Goal: Obtain resource: Obtain resource

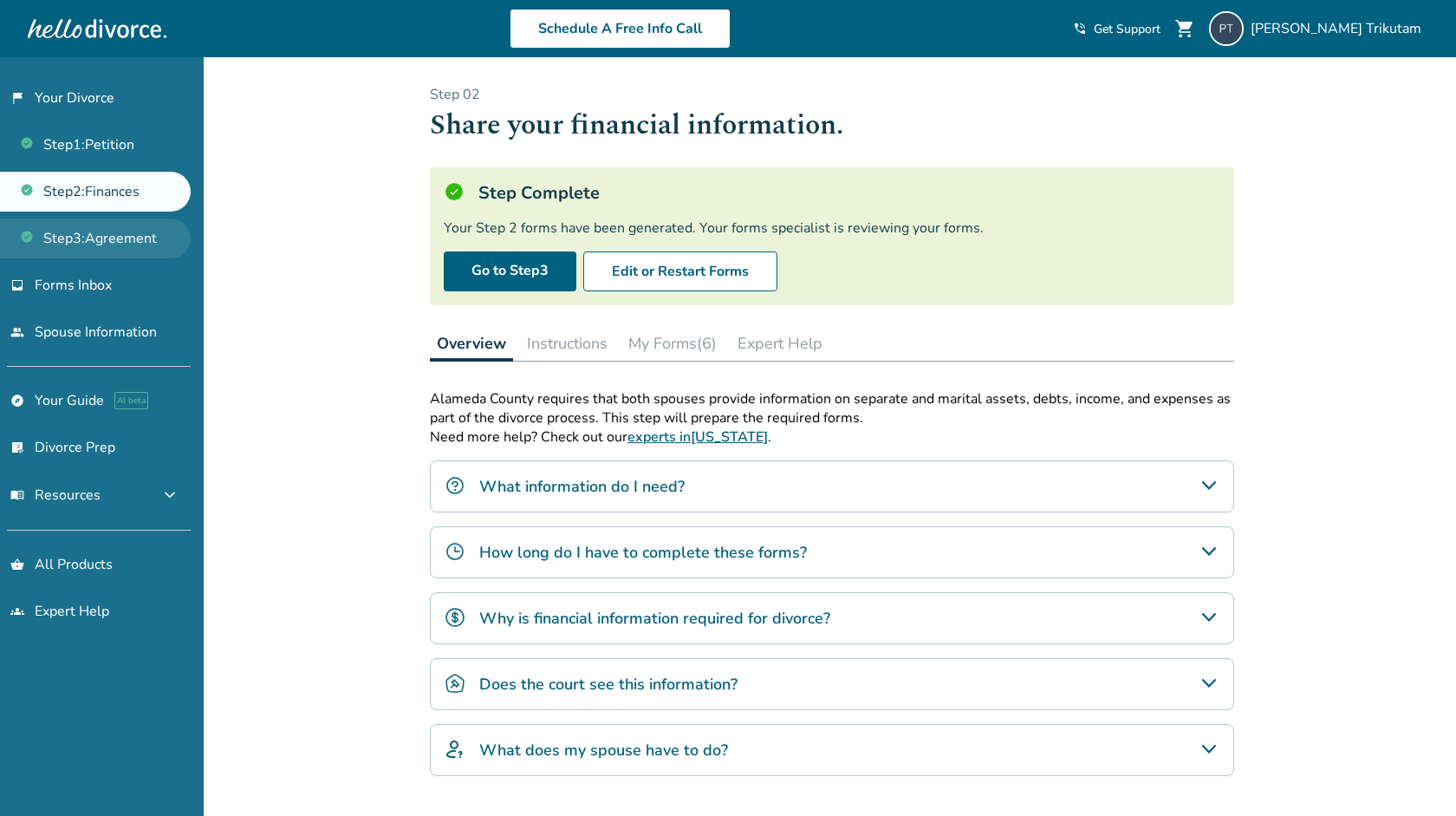
click at [156, 245] on link "Step 3 : Agreement" at bounding box center [95, 238] width 191 height 40
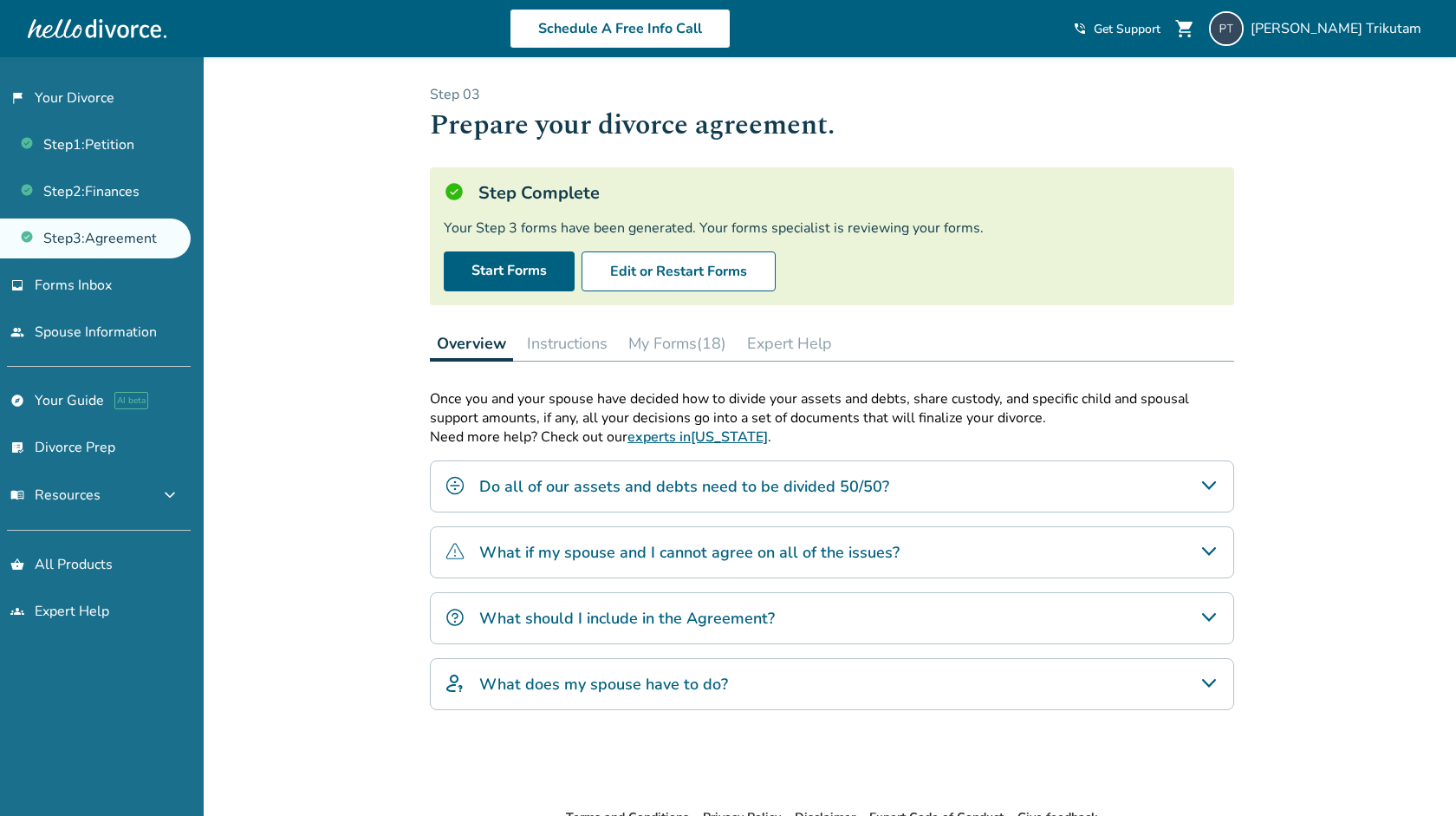
click at [572, 498] on h4 "Do all of our assets and debts need to be divided 50/50?" at bounding box center [683, 486] width 410 height 22
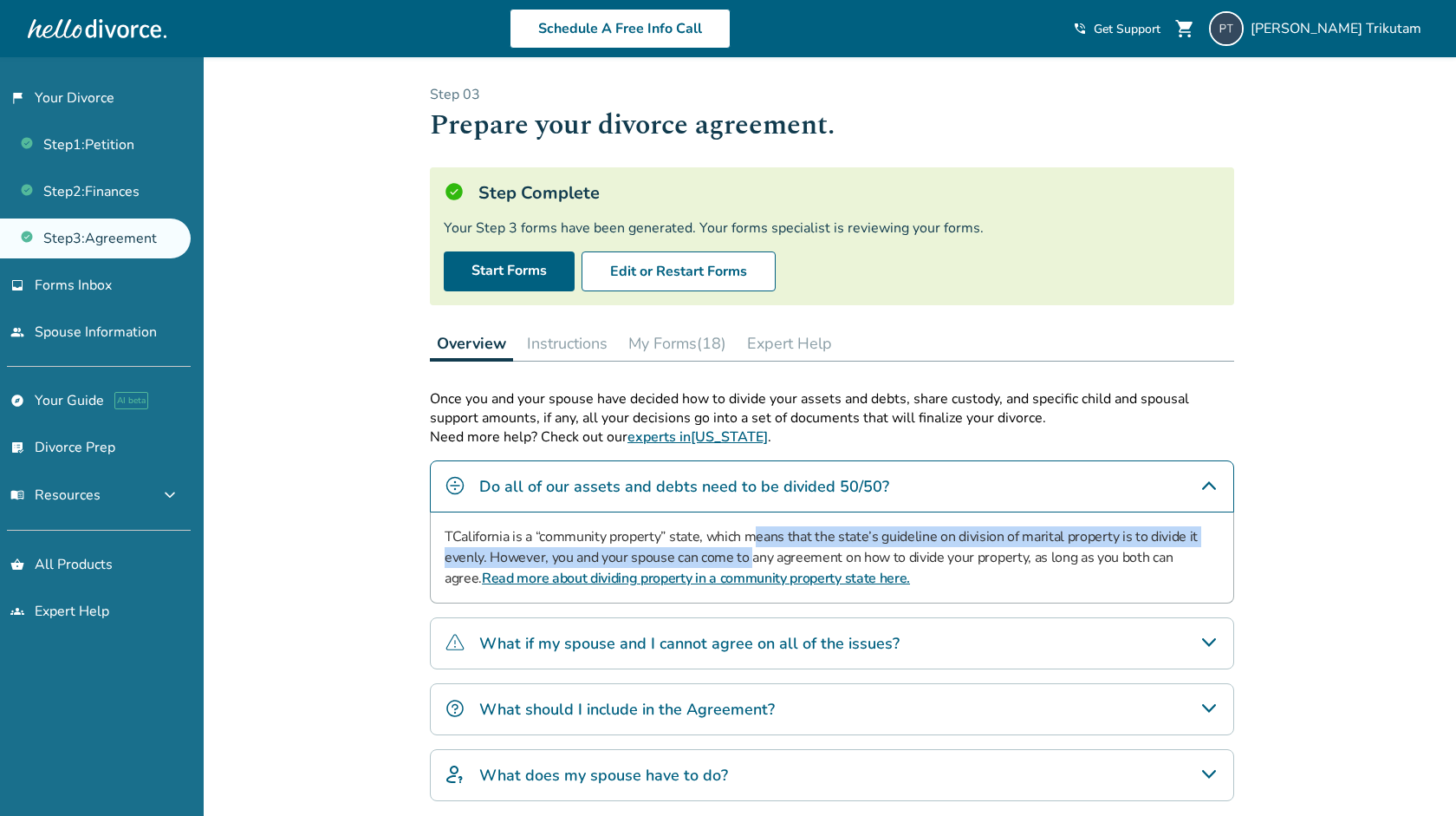
drag, startPoint x: 756, startPoint y: 532, endPoint x: 751, endPoint y: 554, distance: 22.6
click at [751, 554] on p "TCalifornia is a “community property” state, which means that the state’s guide…" at bounding box center [832, 558] width 775 height 62
click at [676, 640] on h4 "What if my spouse and I cannot agree on all of the issues?" at bounding box center [689, 643] width 420 height 22
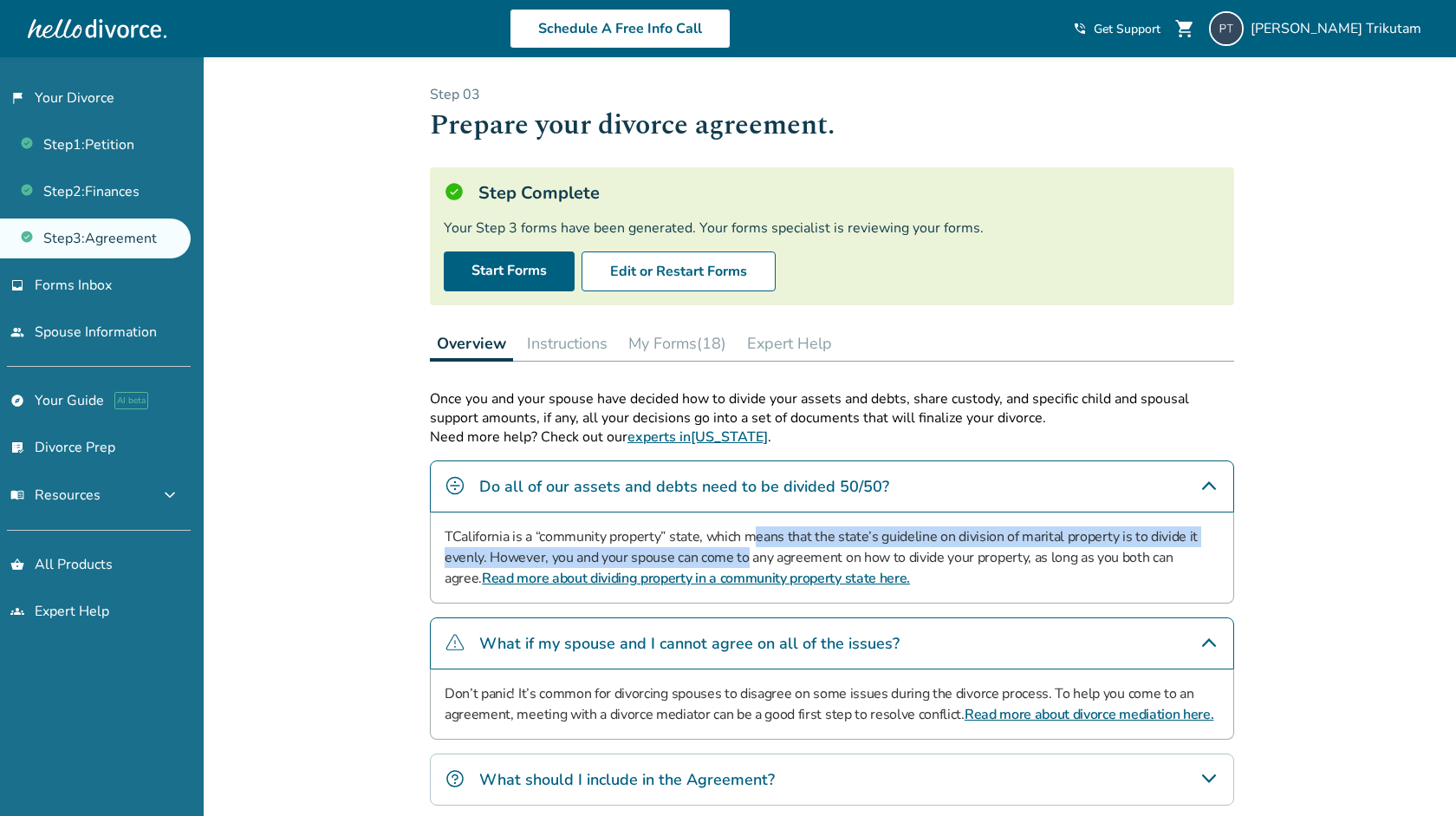
click at [676, 641] on h4 "What if my spouse and I cannot agree on all of the issues?" at bounding box center [689, 643] width 420 height 22
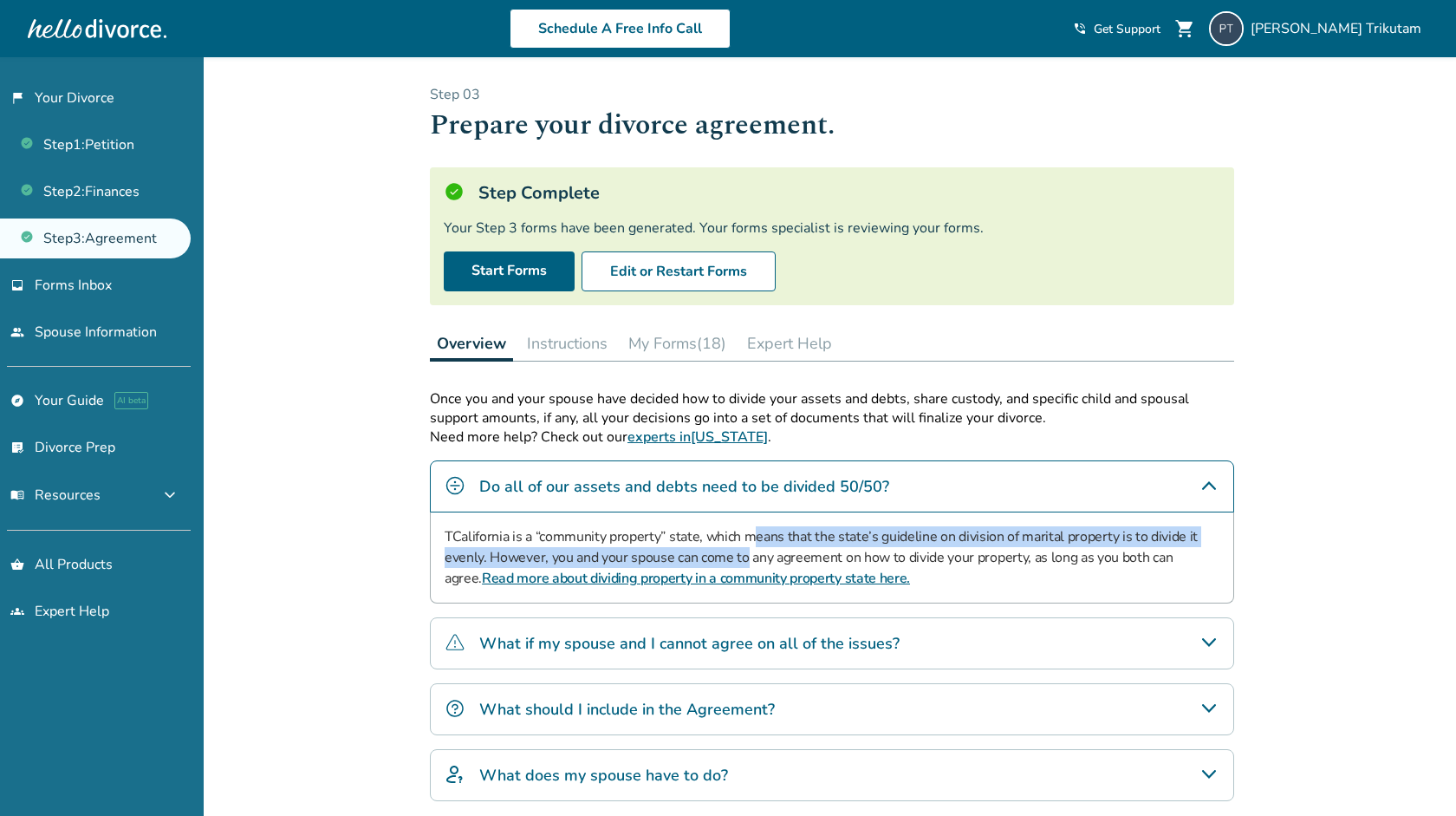
click at [664, 665] on div "What if my spouse and I cannot agree on all of the issues?" at bounding box center [832, 643] width 804 height 52
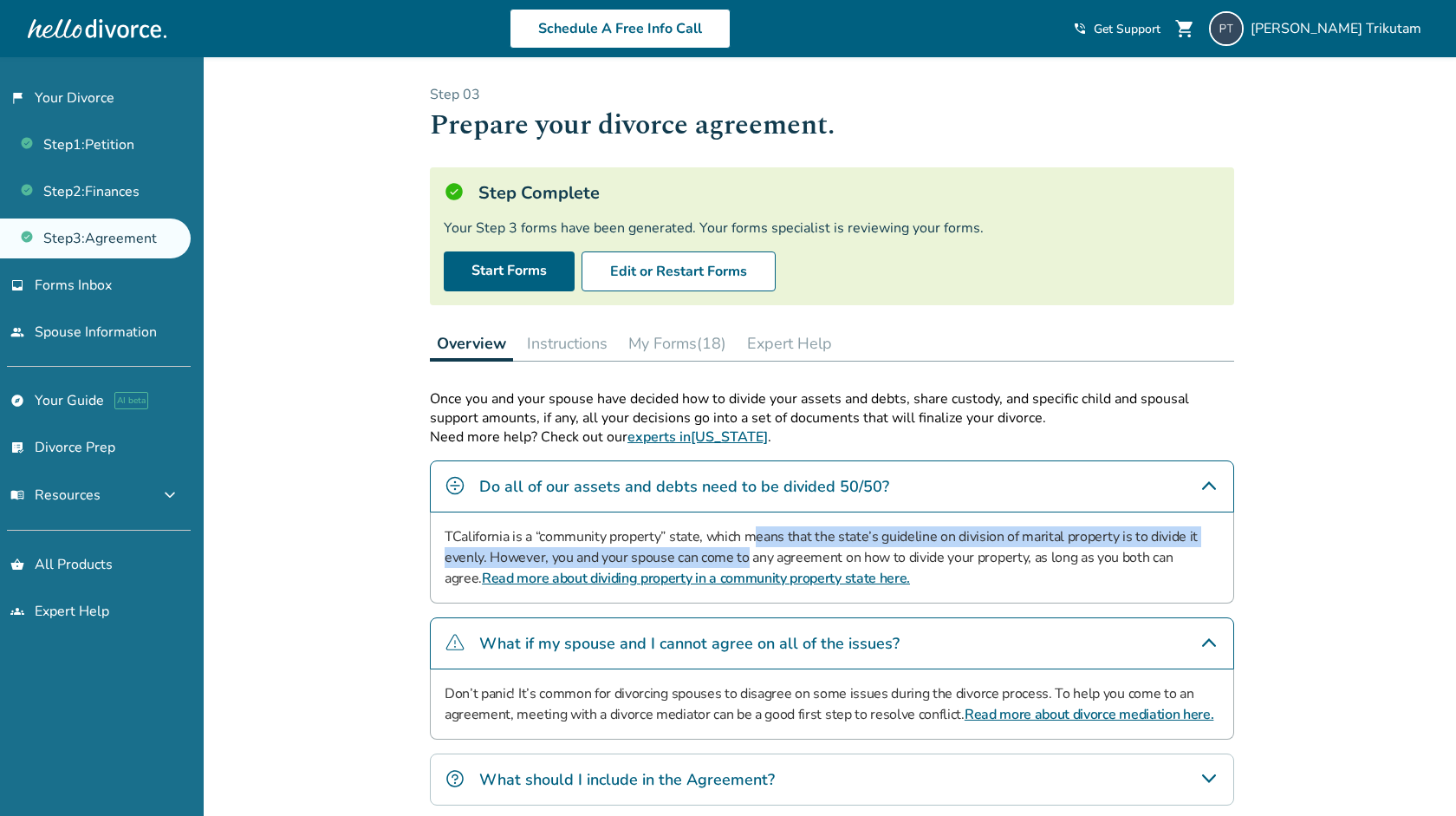
click at [665, 666] on div "What if my spouse and I cannot agree on all of the issues?" at bounding box center [832, 643] width 804 height 52
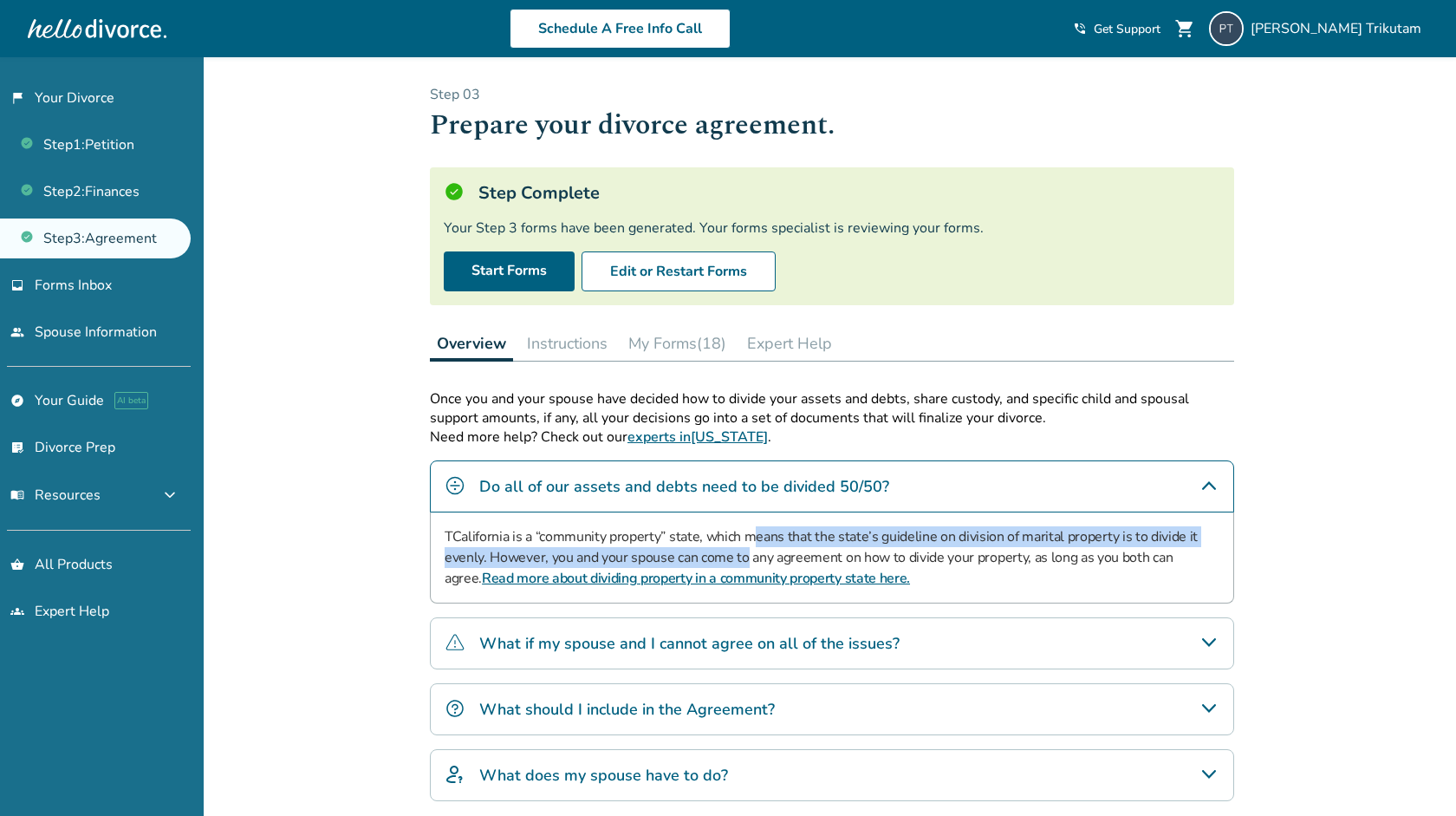
click at [645, 717] on h4 "What should I include in the Agreement?" at bounding box center [627, 709] width 296 height 22
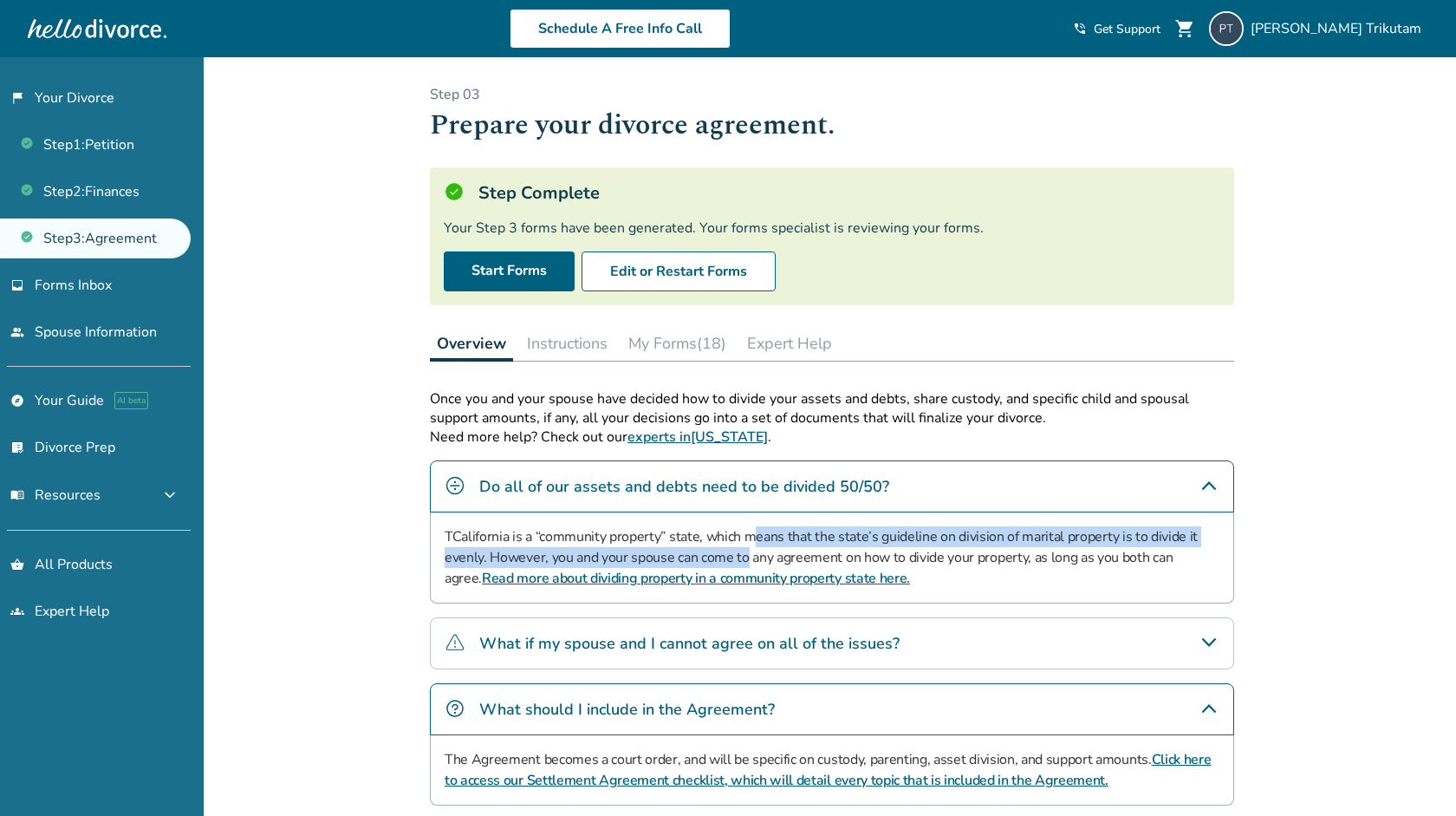
scroll to position [223, 0]
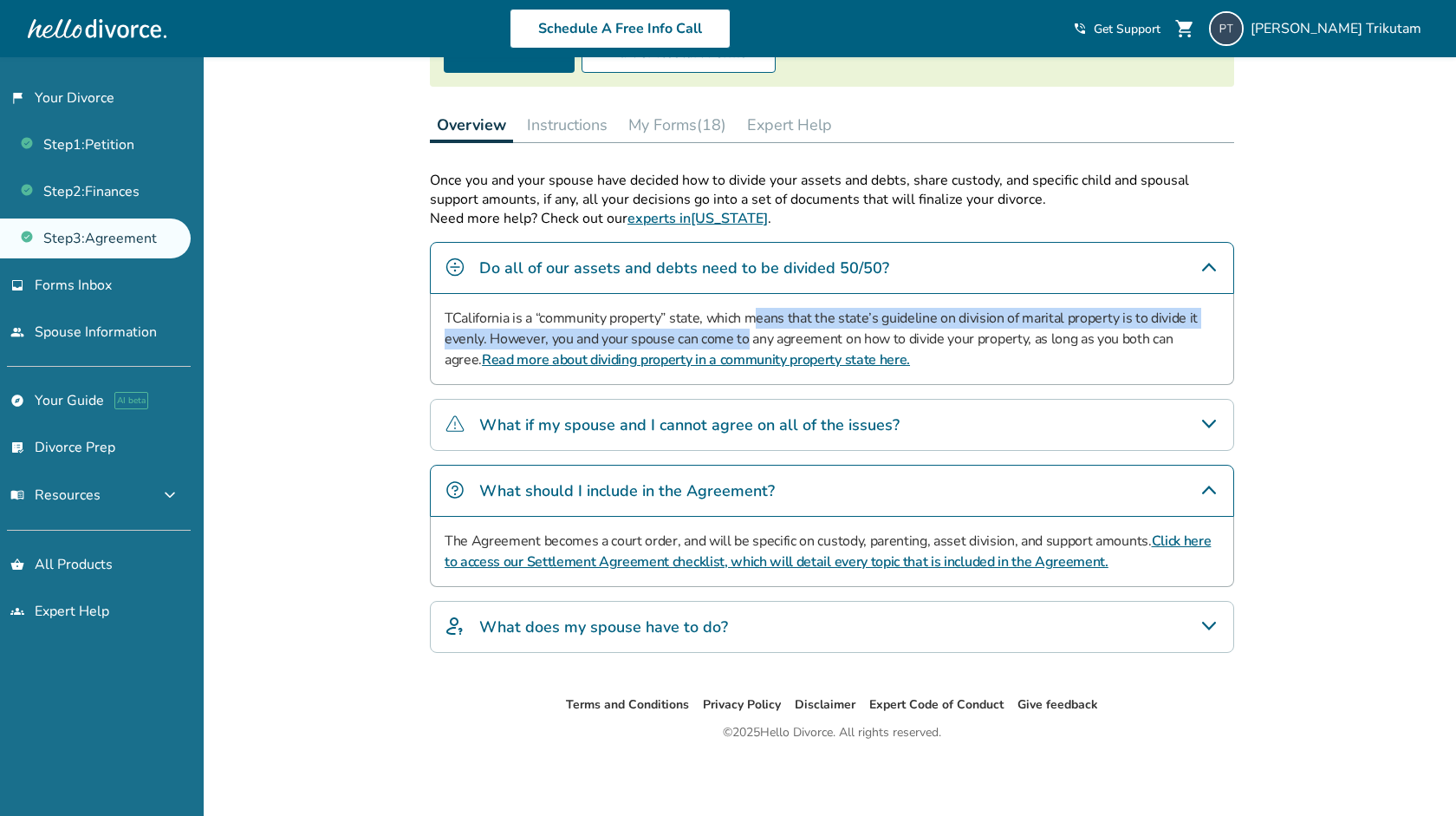
click at [685, 631] on h4 "What does my spouse have to do?" at bounding box center [603, 626] width 249 height 22
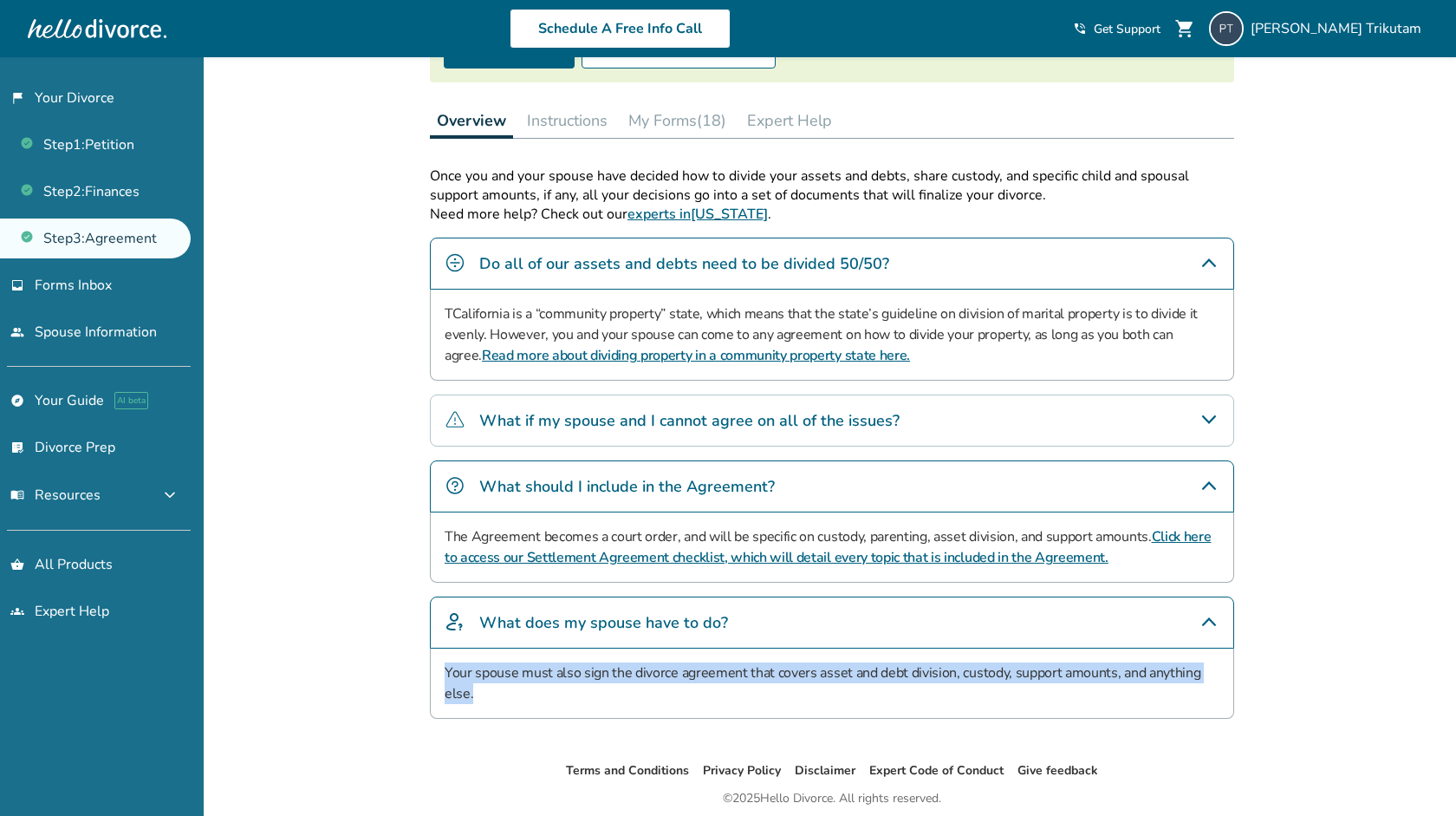
drag, startPoint x: 651, startPoint y: 704, endPoint x: 714, endPoint y: 656, distance: 79.2
click at [714, 656] on div "Your spouse must also sign the divorce agreement that covers asset and debt div…" at bounding box center [832, 684] width 804 height 70
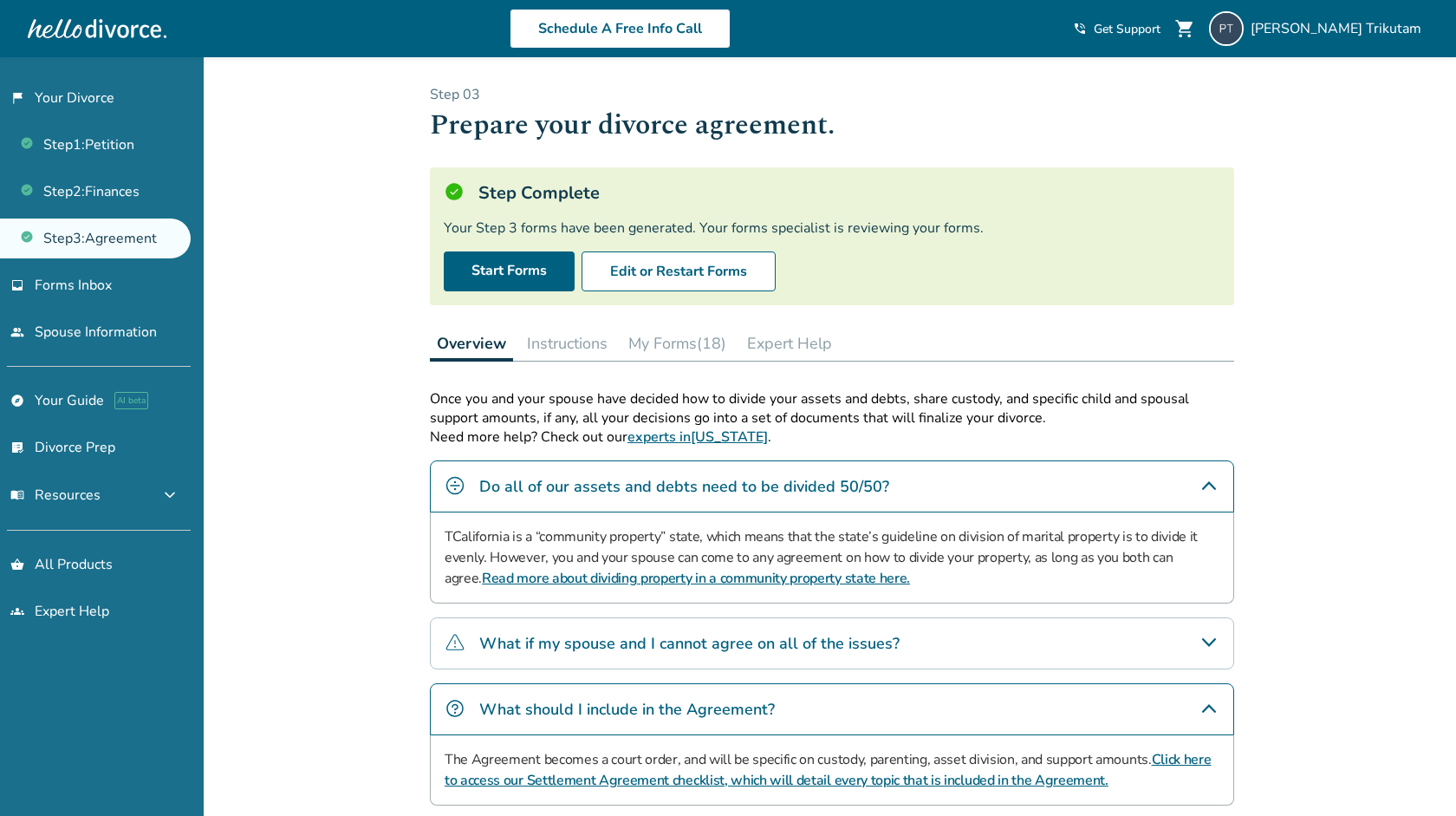
click at [712, 339] on button "My Forms (18)" at bounding box center [676, 344] width 112 height 35
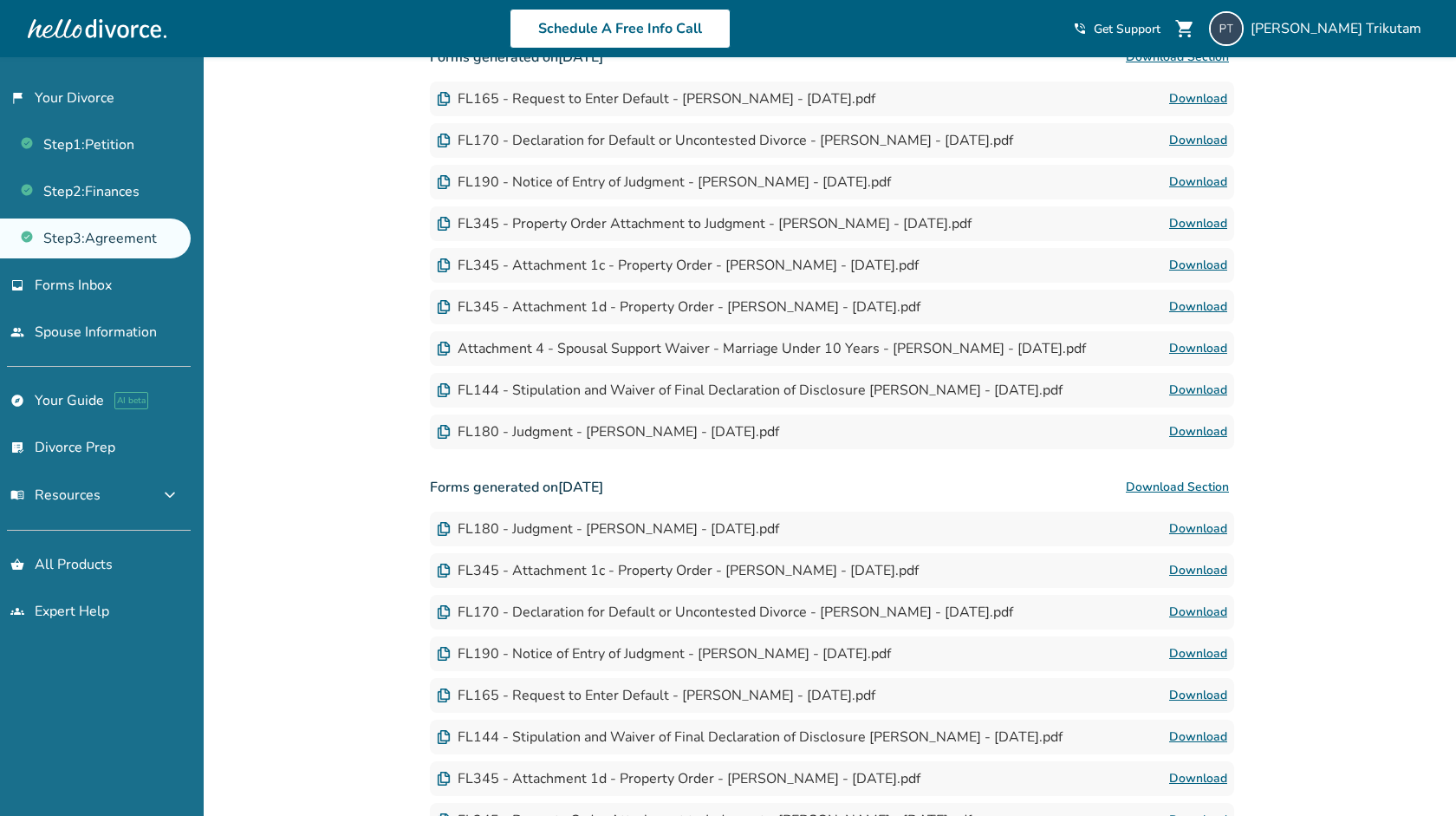
scroll to position [363, 0]
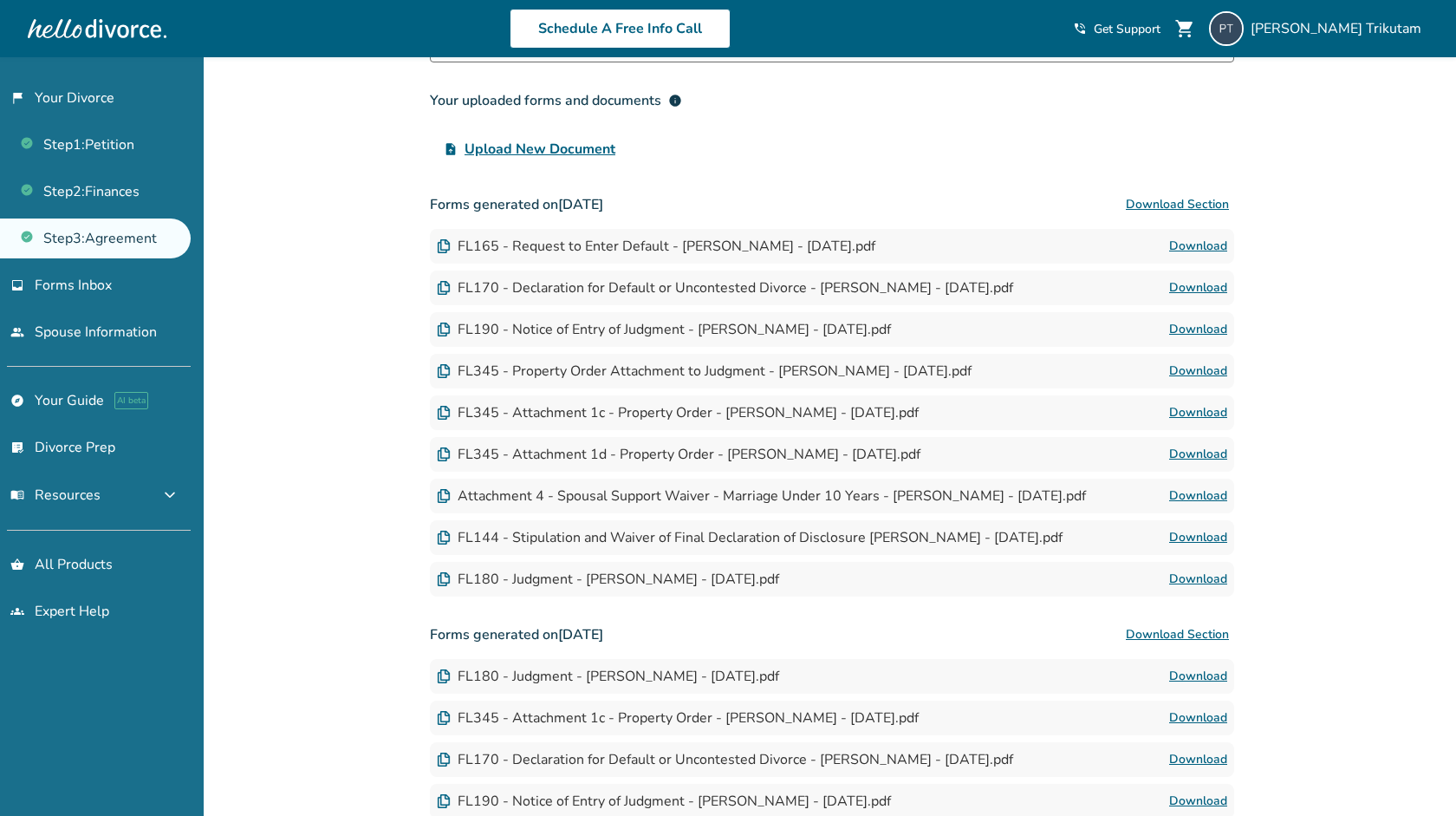
click at [1186, 247] on link "Download" at bounding box center [1198, 245] width 58 height 20
click at [1192, 297] on link "Download" at bounding box center [1198, 287] width 58 height 20
click at [1176, 249] on link "Download" at bounding box center [1198, 245] width 58 height 20
click at [1196, 293] on link "Download" at bounding box center [1198, 287] width 58 height 20
click at [1196, 329] on link "Download" at bounding box center [1198, 329] width 58 height 20
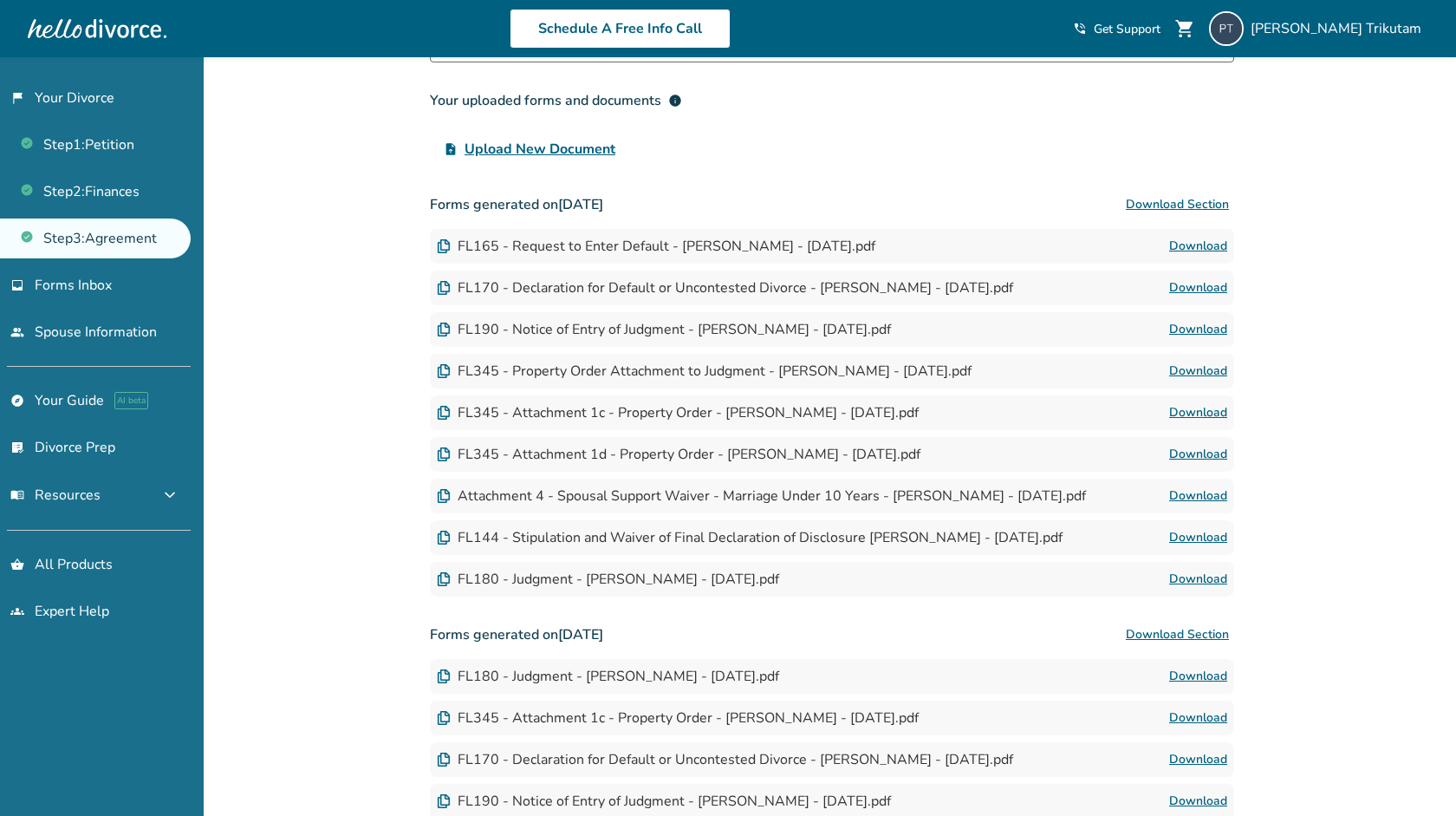
click at [1193, 370] on link "Download" at bounding box center [1198, 370] width 58 height 20
click at [1191, 422] on link "Download" at bounding box center [1198, 412] width 58 height 20
click at [1191, 455] on link "Download" at bounding box center [1198, 454] width 58 height 20
click at [1192, 493] on link "Download" at bounding box center [1198, 496] width 58 height 20
click at [1189, 546] on link "Download" at bounding box center [1198, 537] width 58 height 20
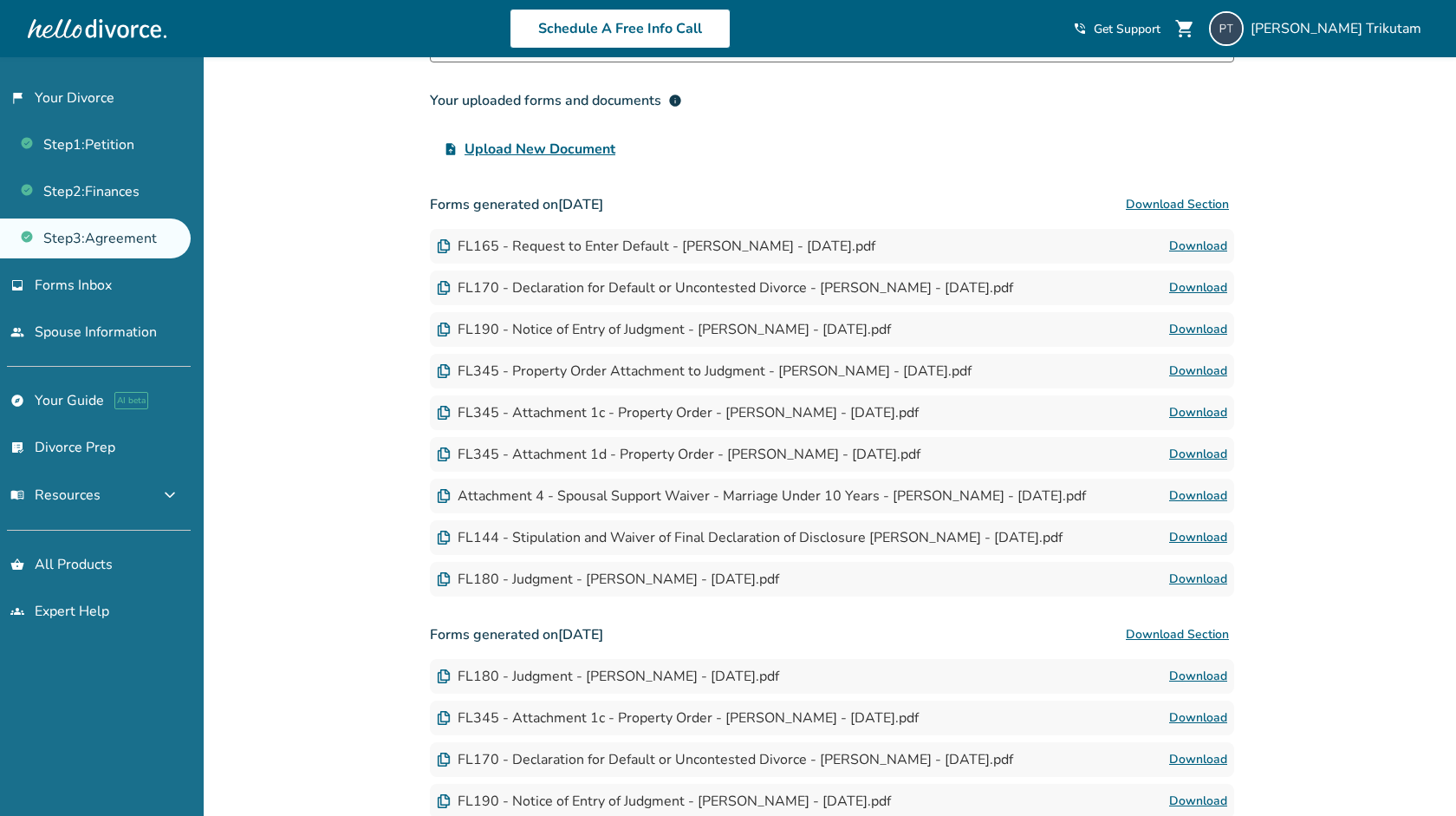
click at [1192, 579] on link "Download" at bounding box center [1198, 578] width 58 height 20
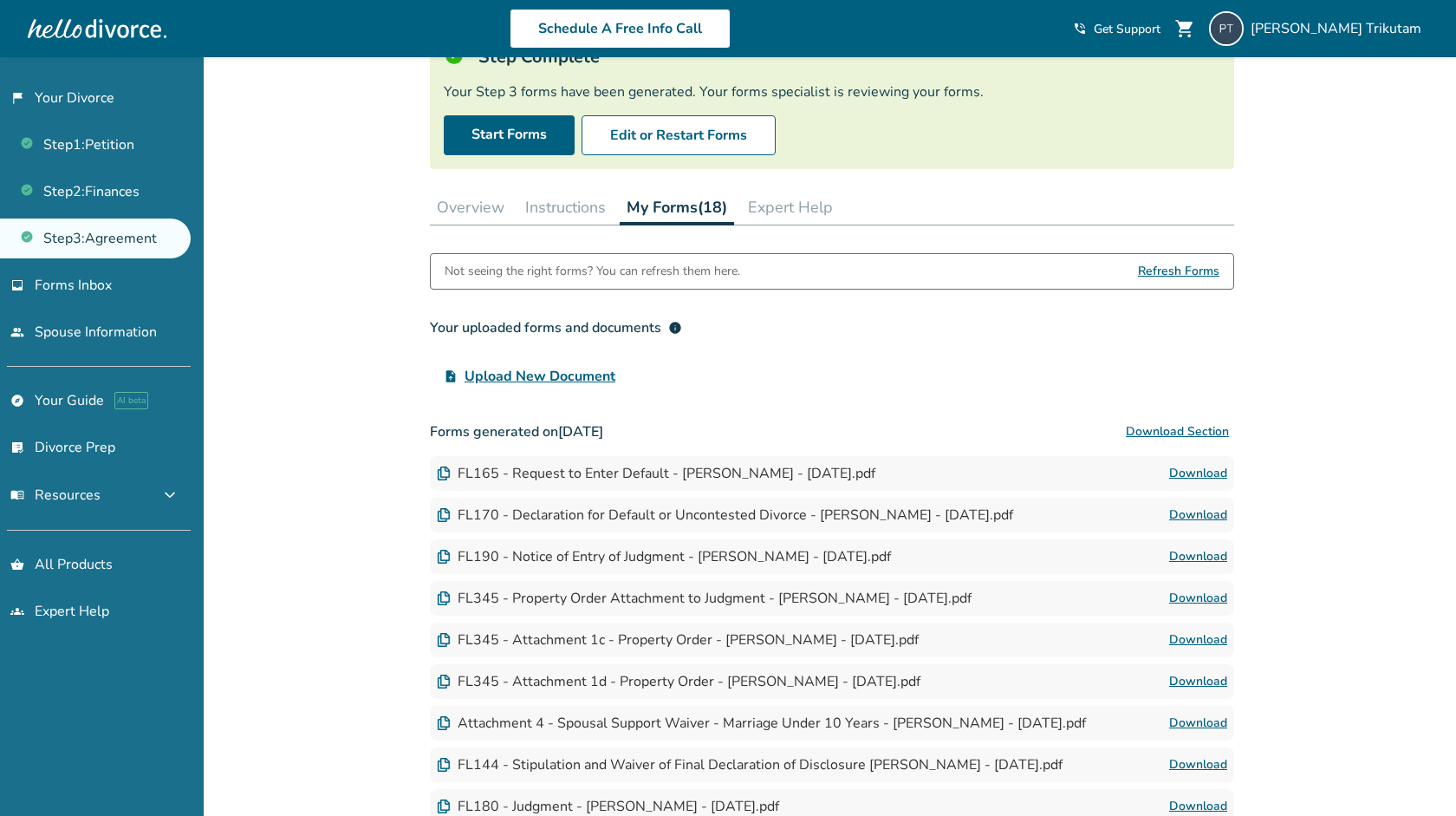
scroll to position [0, 0]
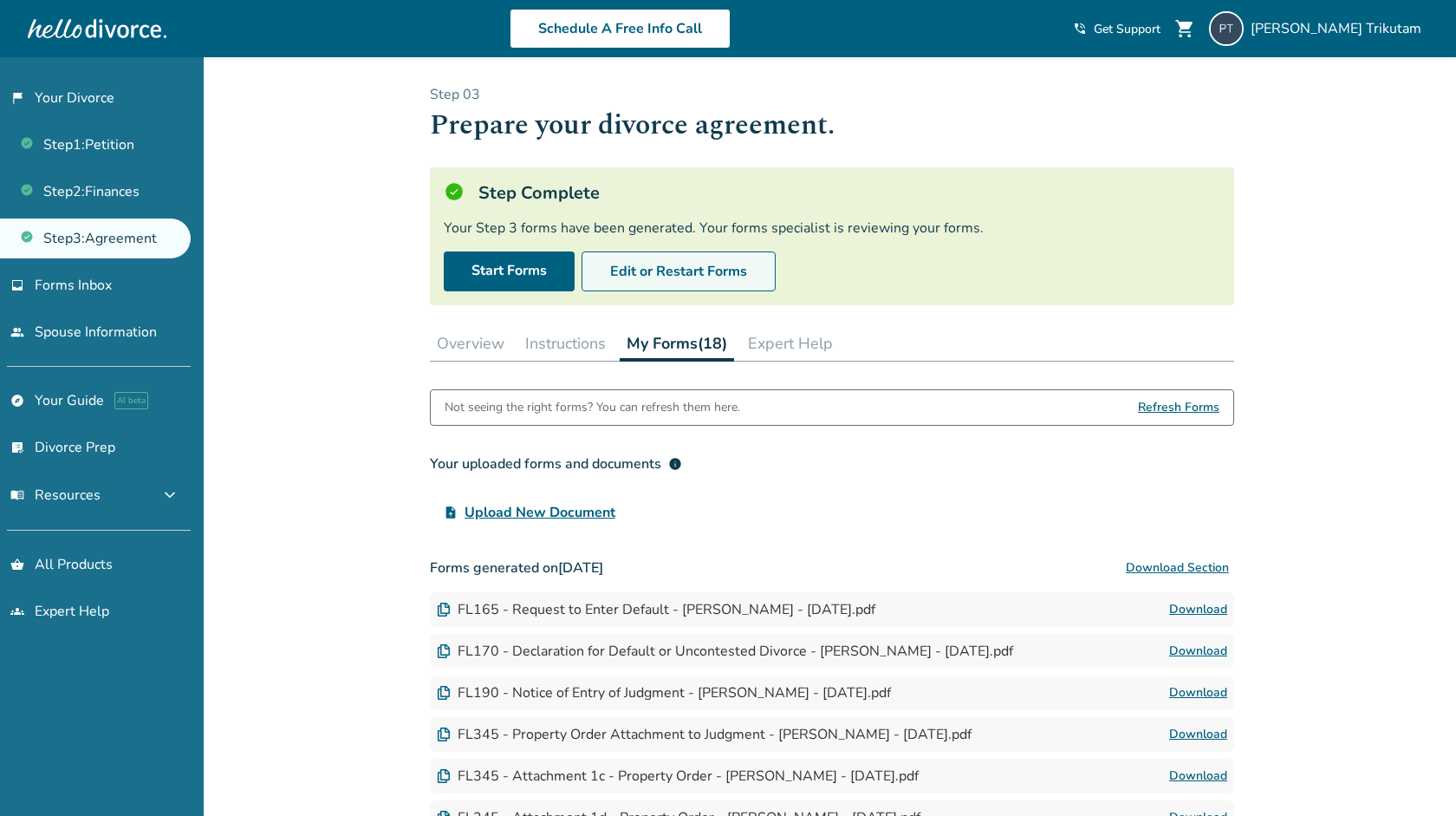
click at [673, 273] on button "Edit or Restart Forms" at bounding box center [678, 271] width 194 height 40
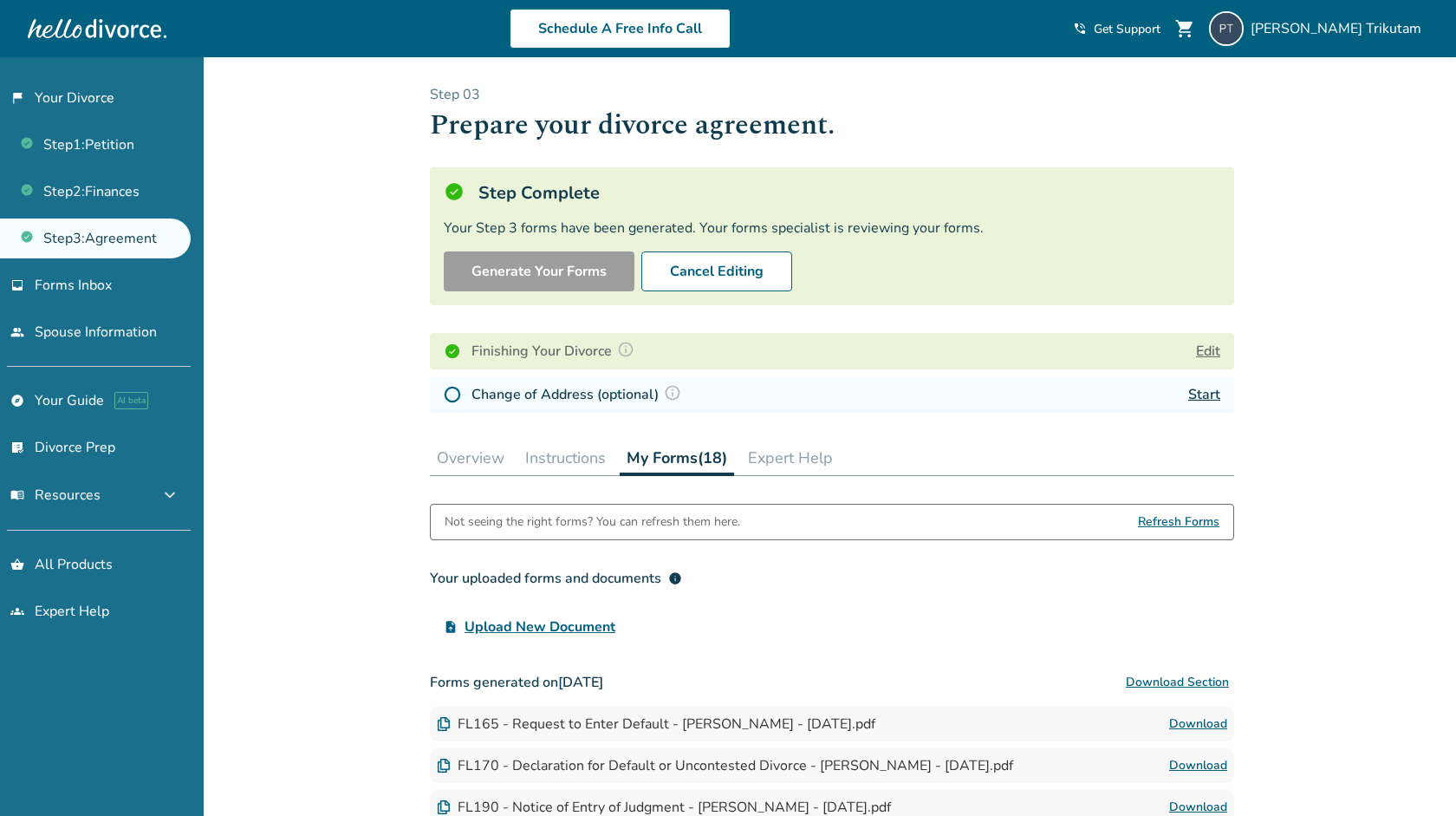
click at [574, 354] on h4 "Finishing Your Divorce" at bounding box center [555, 351] width 168 height 22
click at [1225, 347] on div "Finishing Your Divorce Edit" at bounding box center [832, 351] width 804 height 36
click at [1214, 349] on button "Edit" at bounding box center [1208, 351] width 24 height 20
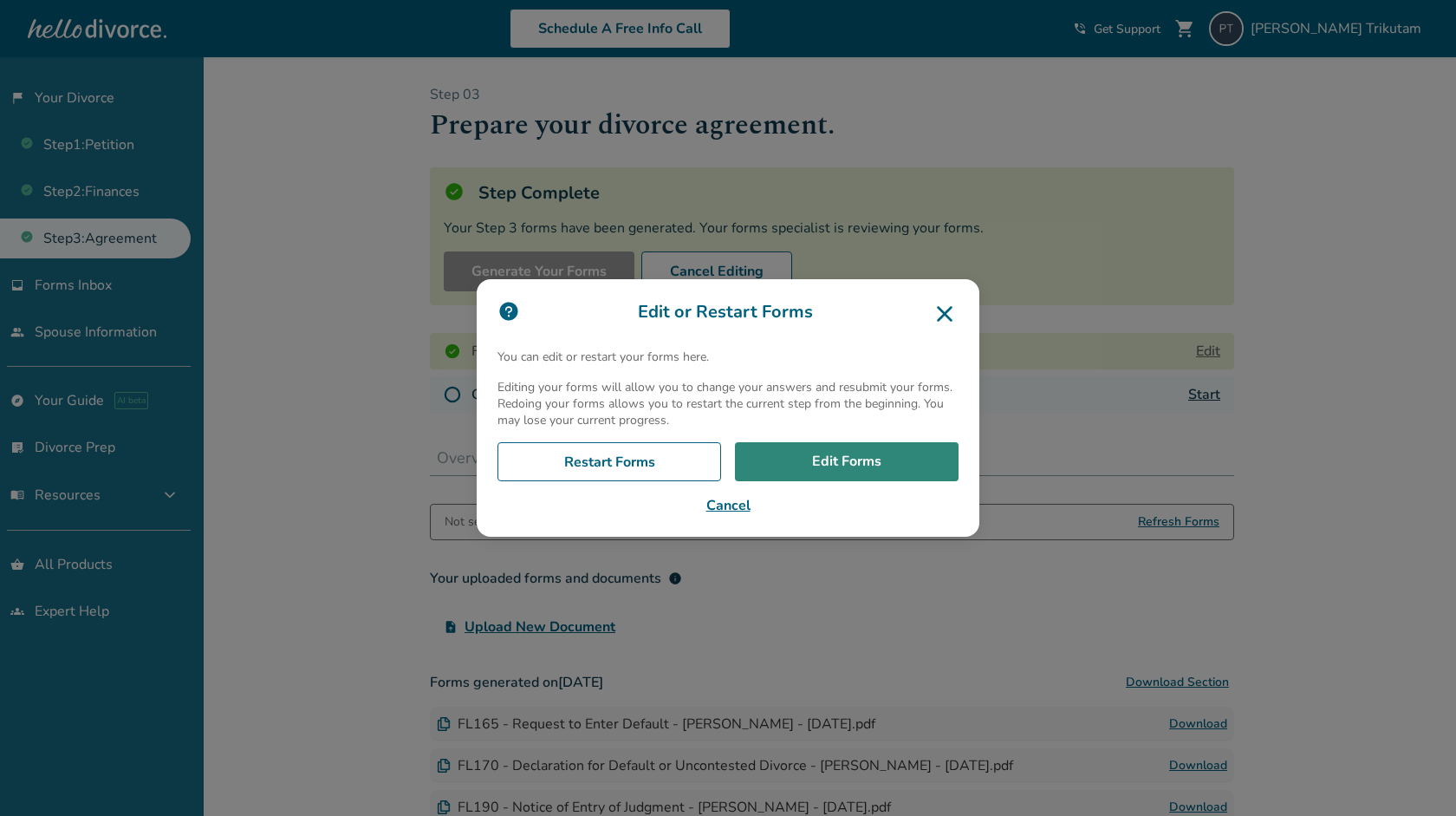
click at [890, 464] on link "Edit Forms" at bounding box center [847, 462] width 224 height 40
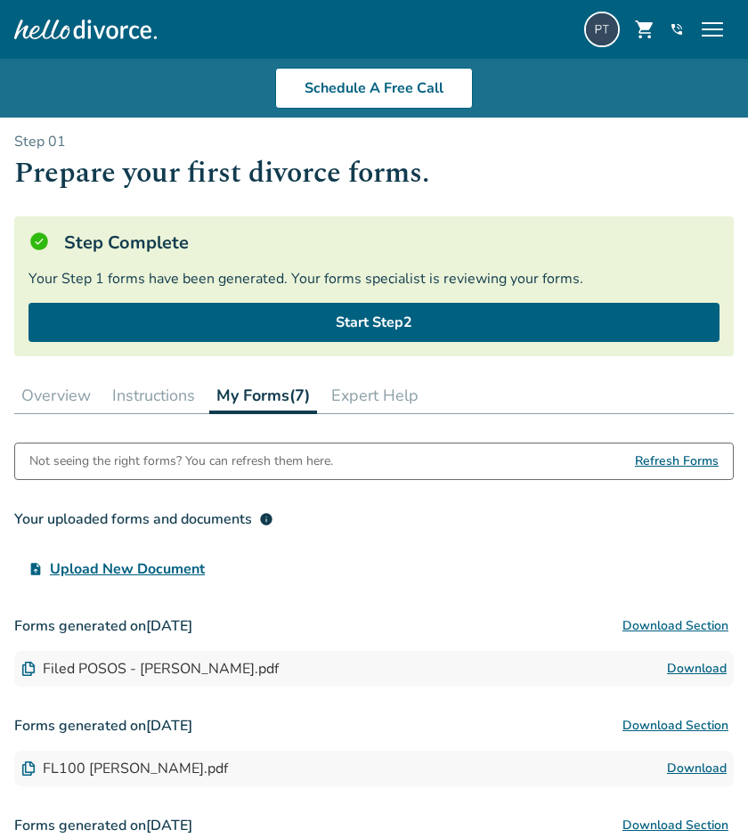
scroll to position [140, 0]
